Goal: Information Seeking & Learning: Learn about a topic

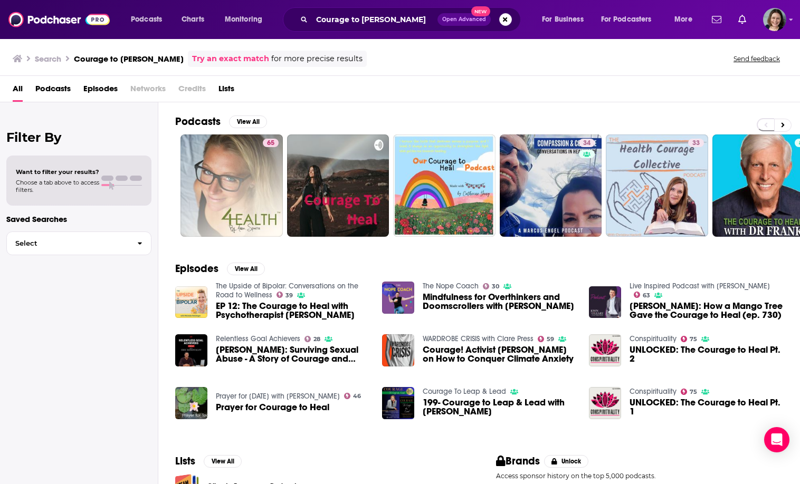
click at [417, 8] on div "Courage to [PERSON_NAME] Open Advanced New" at bounding box center [402, 19] width 238 height 24
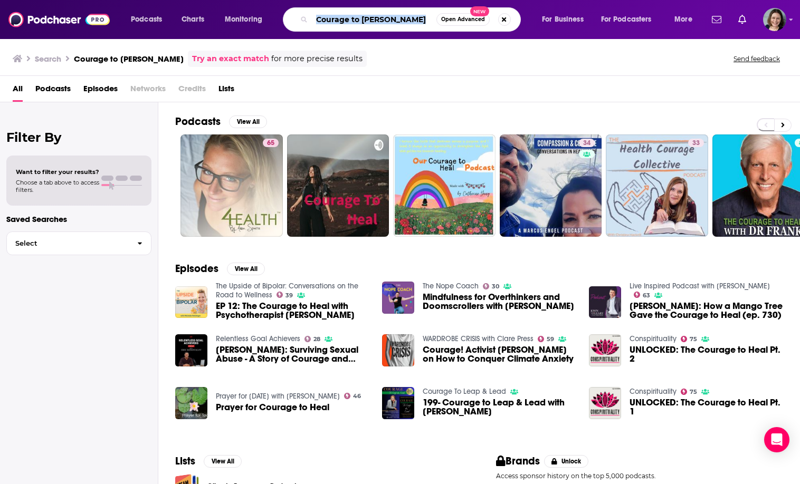
click at [414, 21] on input "Courage to [PERSON_NAME]" at bounding box center [374, 19] width 124 height 17
paste input "Writing with Purpose (1)"
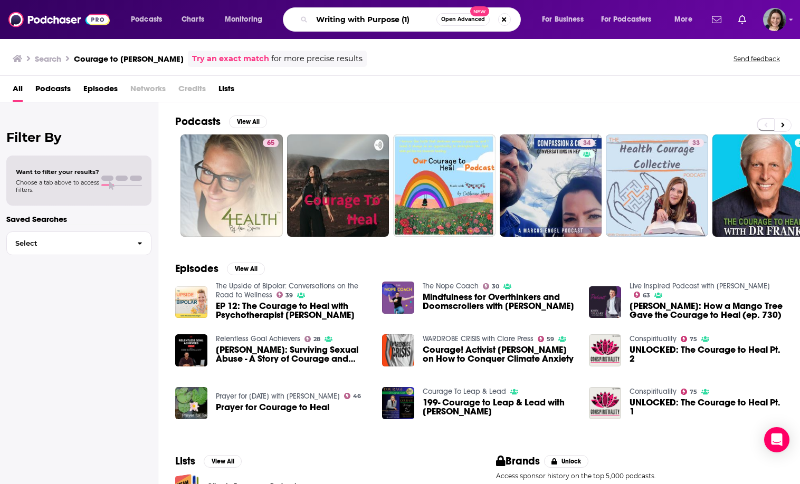
type input "Writing with Purpose (1)"
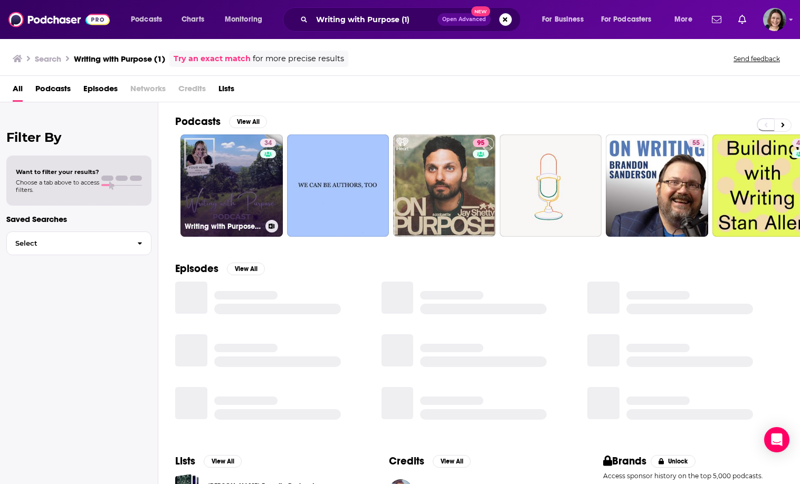
click at [238, 172] on link "34 Writing with Purpose – Inspiring Readers, Writers, and Nature Lovers" at bounding box center [231, 186] width 102 height 102
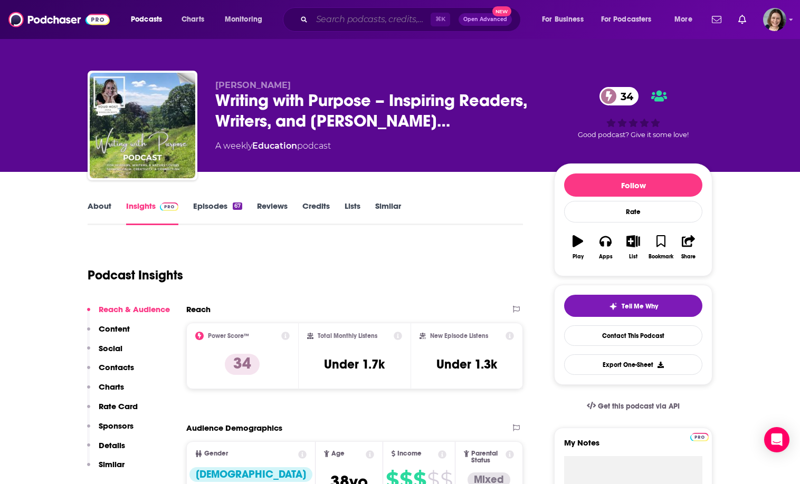
click at [332, 15] on input "Search podcasts, credits, & more..." at bounding box center [371, 19] width 119 height 17
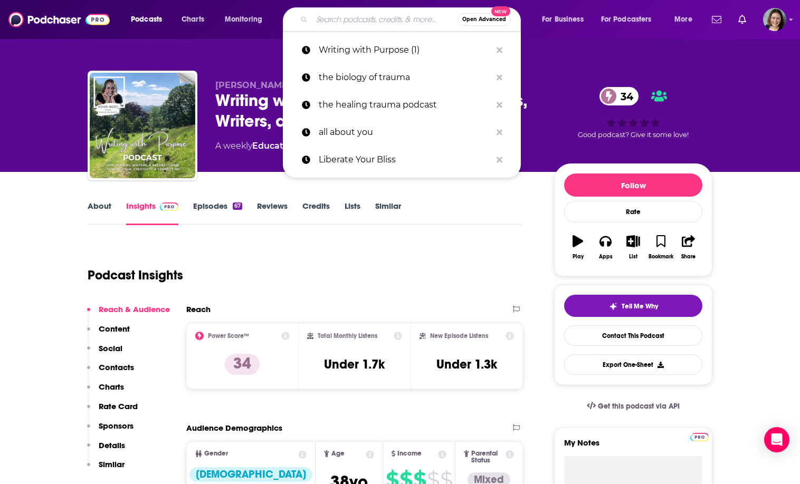
paste input "Softspaces Podcast"
type input "Softspaces Podcast"
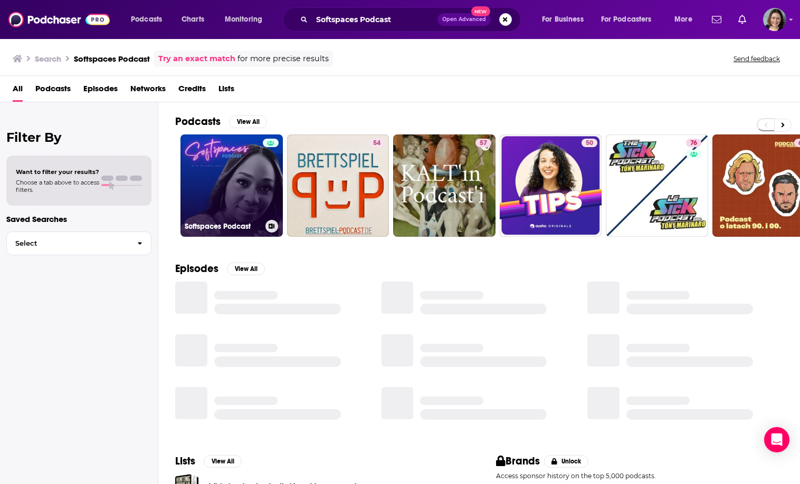
click at [223, 183] on link "Softspaces Podcast" at bounding box center [231, 186] width 102 height 102
